Goal: Task Accomplishment & Management: Manage account settings

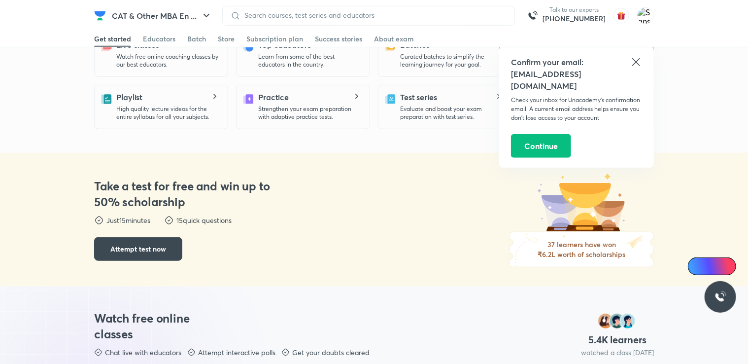
scroll to position [341, 0]
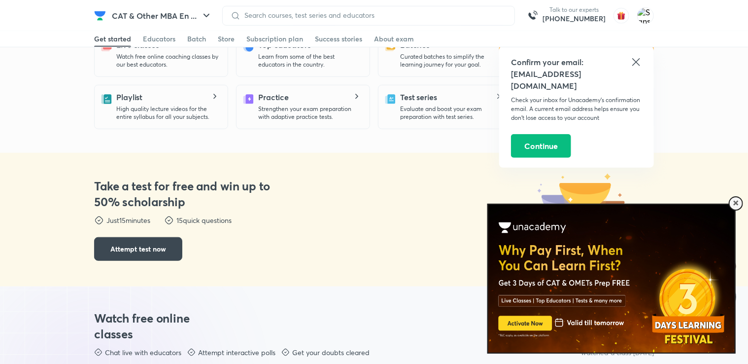
click at [639, 60] on icon at bounding box center [635, 61] width 7 height 7
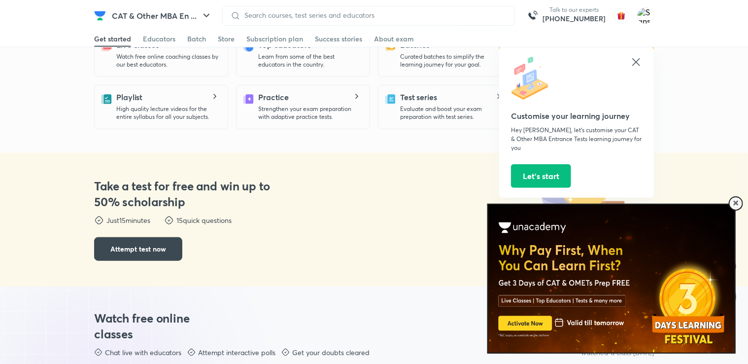
click at [639, 62] on icon at bounding box center [636, 62] width 12 height 12
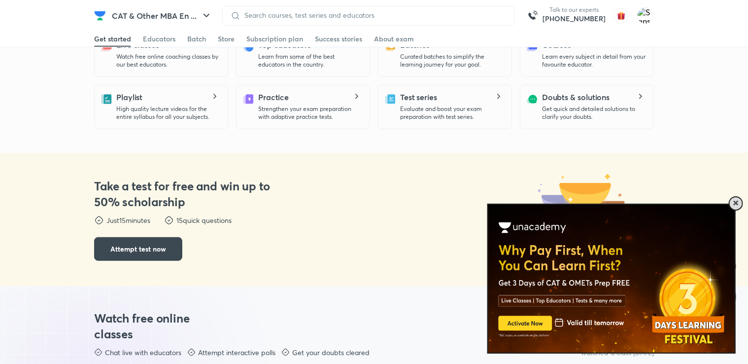
click at [739, 206] on div at bounding box center [735, 203] width 14 height 14
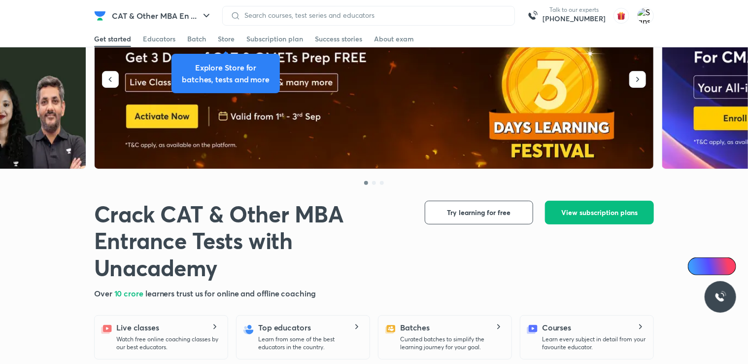
scroll to position [57, 0]
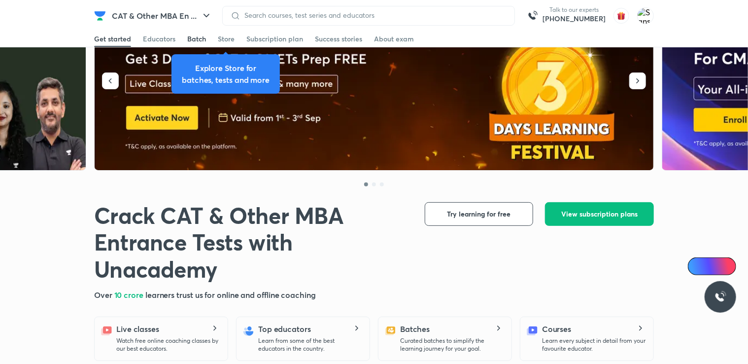
click at [195, 42] on div "Batch" at bounding box center [196, 39] width 19 height 10
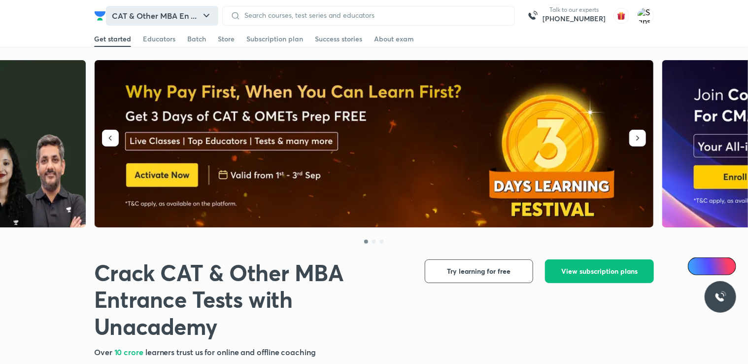
click at [201, 19] on icon "button" at bounding box center [207, 16] width 12 height 12
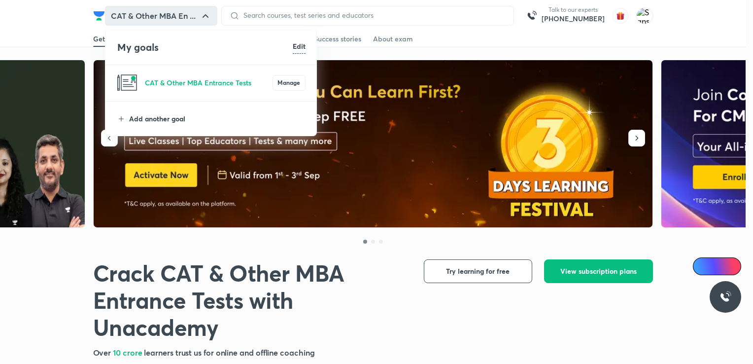
click at [167, 119] on p "Add another goal" at bounding box center [217, 118] width 176 height 10
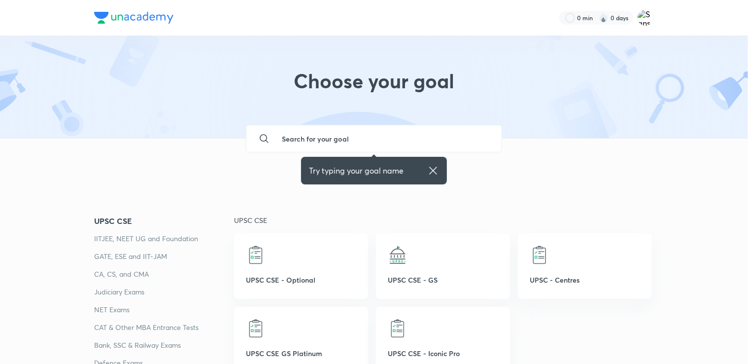
click at [298, 140] on input "text" at bounding box center [384, 138] width 220 height 27
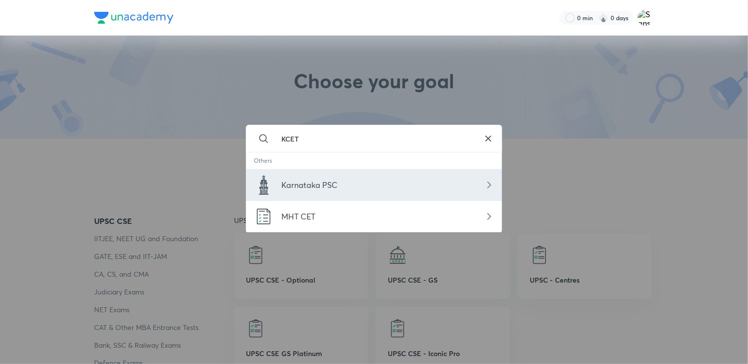
click at [308, 180] on span "Karnataka PSC" at bounding box center [309, 184] width 56 height 10
type input "Karnataka PSC"
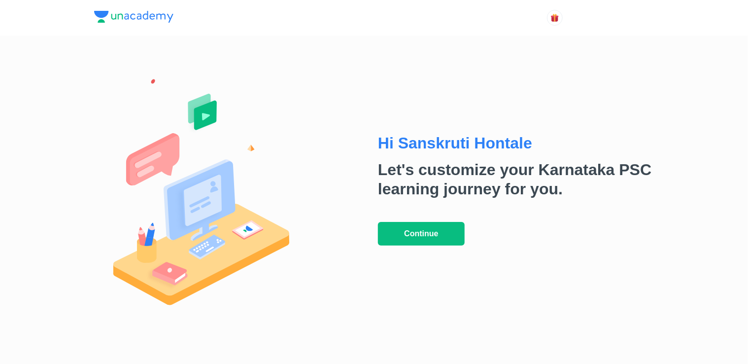
click at [332, 143] on div "Hi [PERSON_NAME] Hontale Let's customize your Karnataka PSC learning journey fo…" at bounding box center [374, 189] width 560 height 308
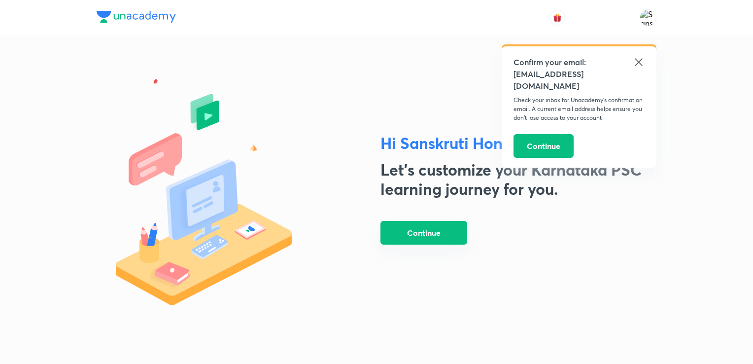
click at [430, 235] on button "Continue" at bounding box center [423, 233] width 87 height 24
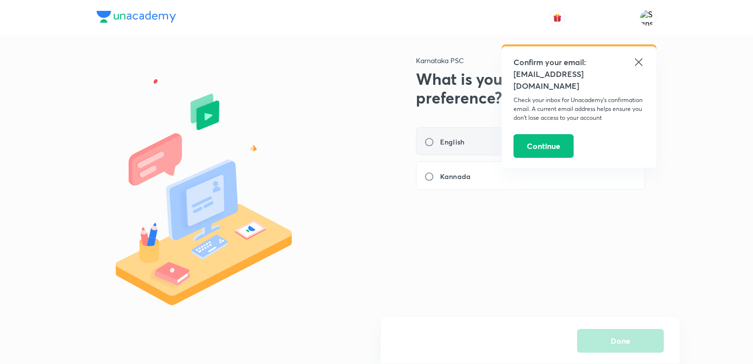
click at [466, 138] on label "English" at bounding box center [447, 142] width 46 height 10
radio input "true"
click at [643, 64] on icon at bounding box center [639, 62] width 12 height 12
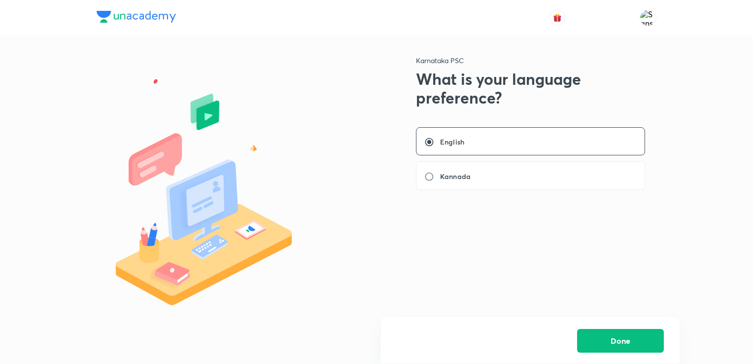
click at [125, 64] on img at bounding box center [223, 190] width 252 height 274
drag, startPoint x: 125, startPoint y: 64, endPoint x: 3, endPoint y: -15, distance: 145.2
click at [3, 0] on html "Karnataka PSC What is your language preference? English Kannada Done No interne…" at bounding box center [376, 182] width 753 height 364
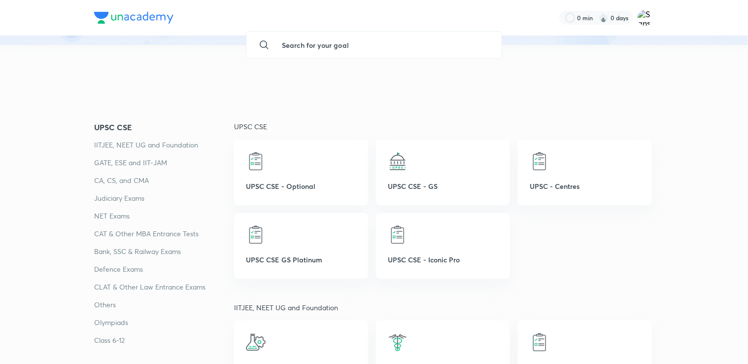
click at [126, 141] on p "IITJEE, NEET UG and Foundation" at bounding box center [164, 145] width 140 height 12
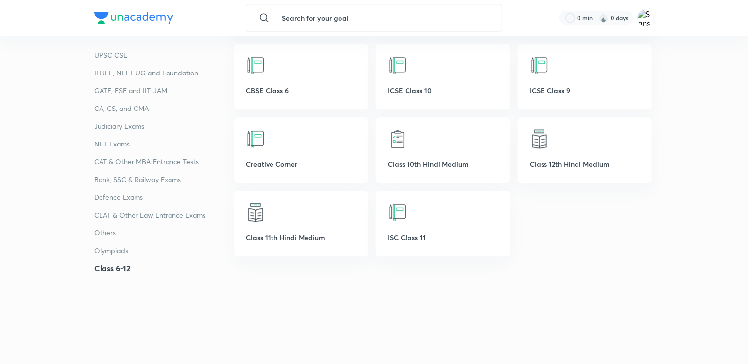
scroll to position [3085, 0]
